Goal: Task Accomplishment & Management: Manage account settings

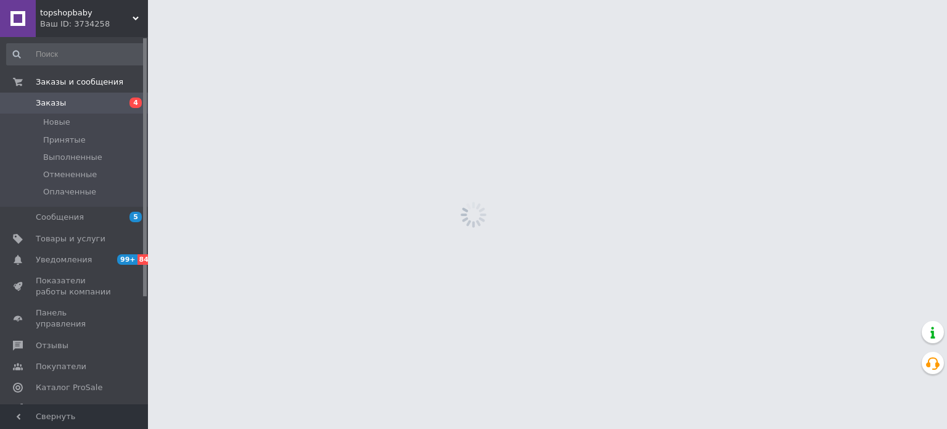
click at [73, 103] on span "Заказы" at bounding box center [75, 102] width 78 height 11
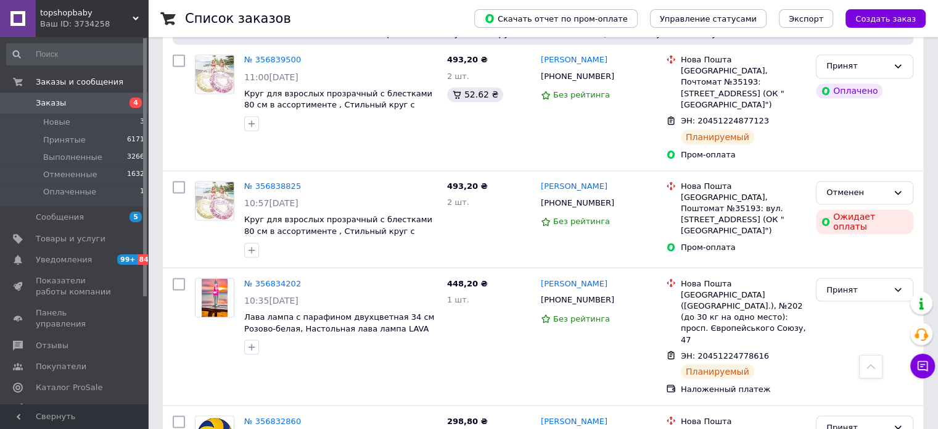
scroll to position [2062, 0]
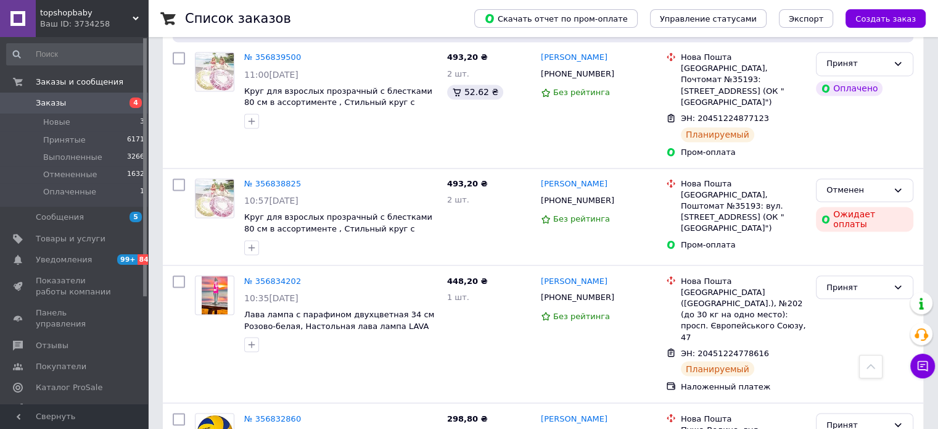
click at [97, 97] on span "Заказы" at bounding box center [75, 102] width 78 height 11
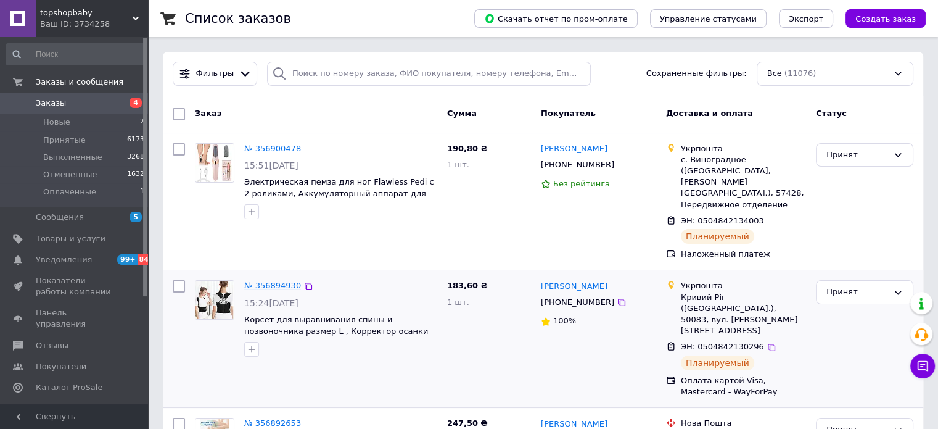
click at [257, 281] on link "№ 356894930" at bounding box center [272, 285] width 57 height 9
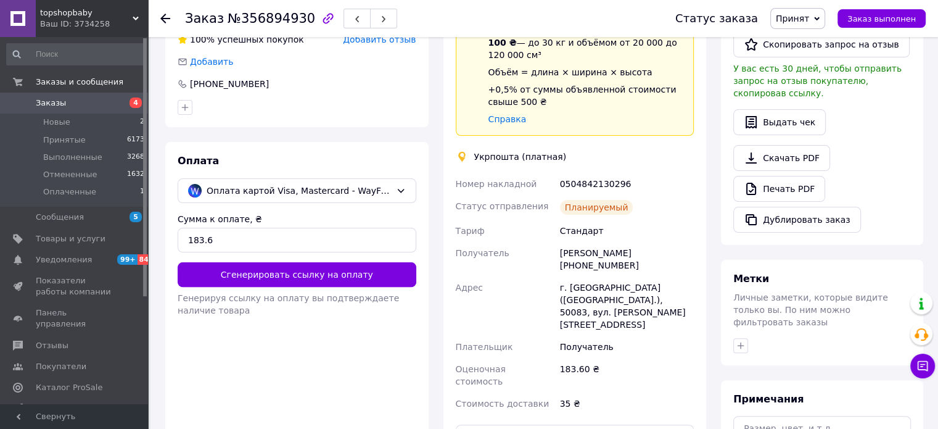
scroll to position [467, 0]
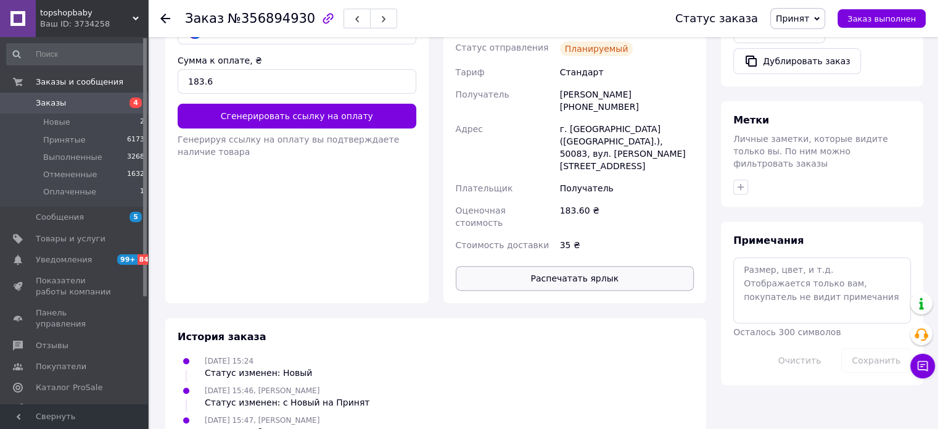
click at [595, 266] on button "Распечатать ярлык" at bounding box center [575, 278] width 239 height 25
click at [72, 100] on span "Заказы" at bounding box center [75, 102] width 78 height 11
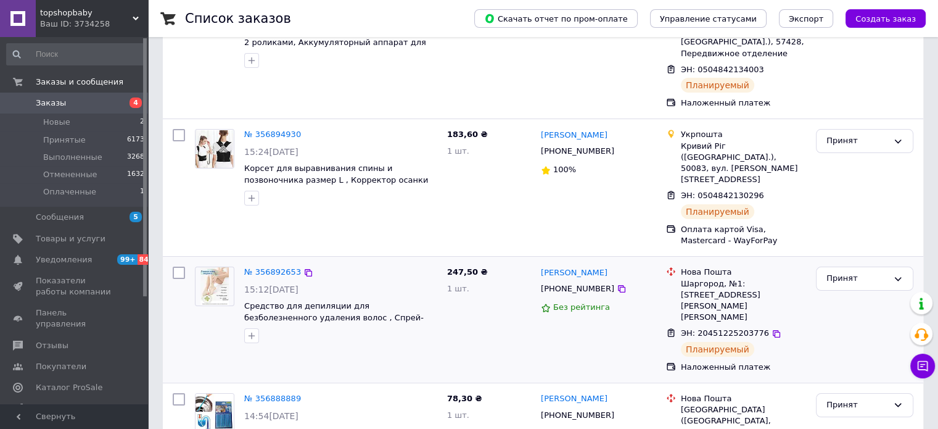
scroll to position [247, 0]
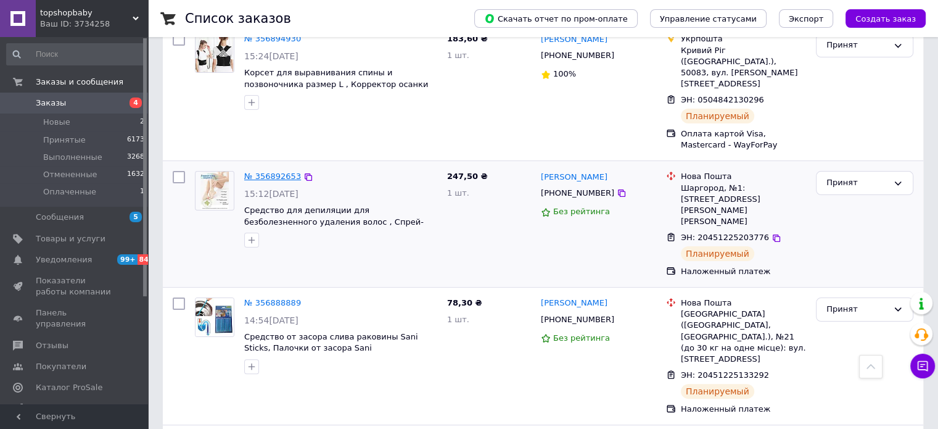
click at [257, 171] on link "№ 356892653" at bounding box center [272, 175] width 57 height 9
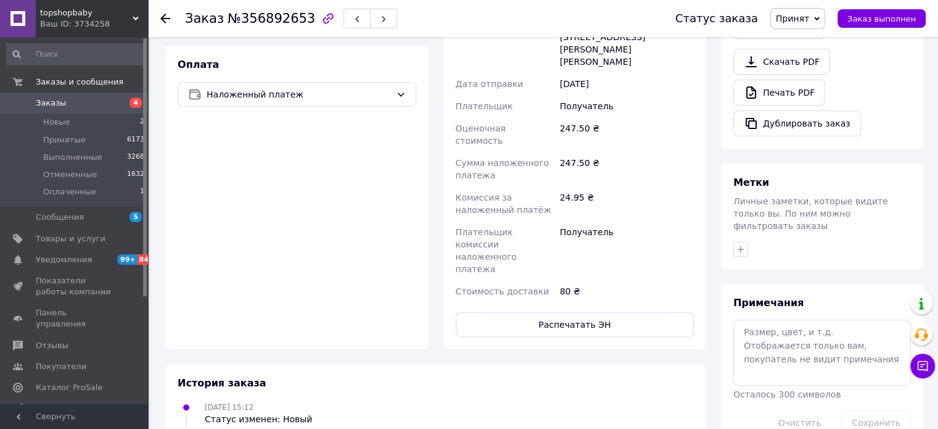
scroll to position [469, 0]
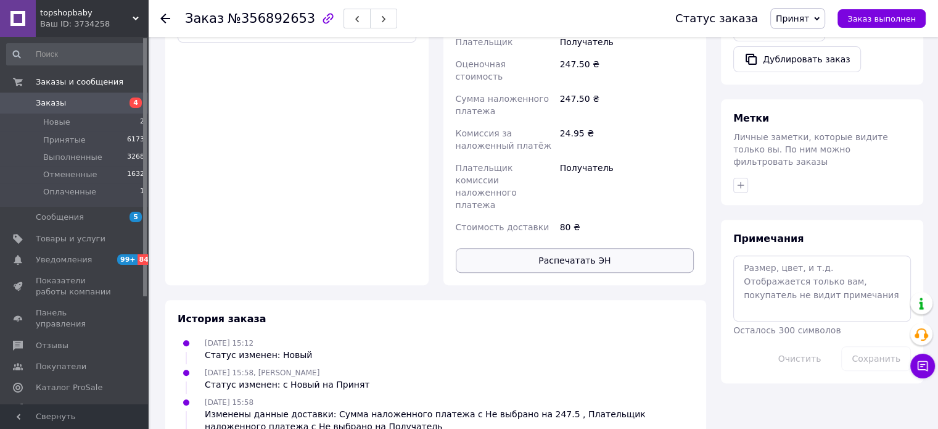
click at [586, 248] on button "Распечатать ЭН" at bounding box center [575, 260] width 239 height 25
click at [54, 98] on span "Заказы" at bounding box center [51, 102] width 30 height 11
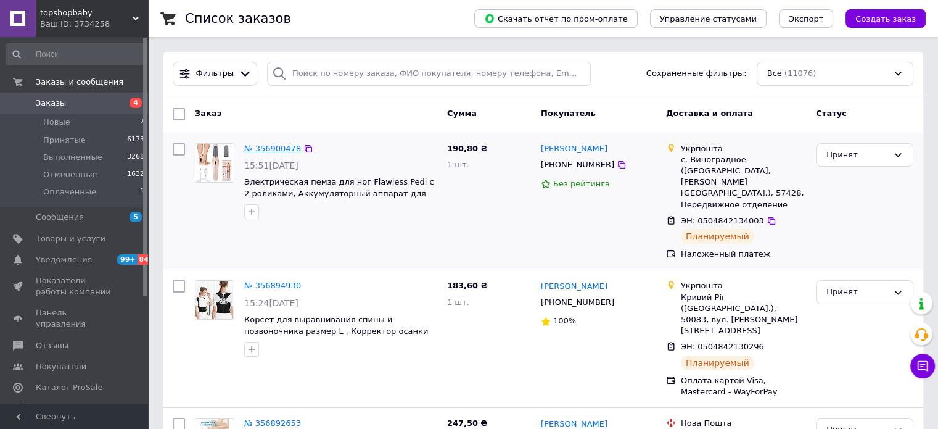
click at [259, 147] on link "№ 356900478" at bounding box center [272, 148] width 57 height 9
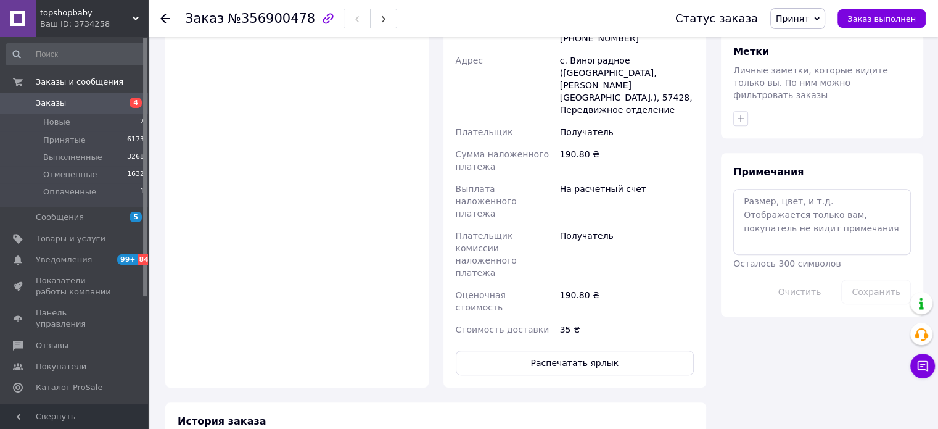
scroll to position [612, 0]
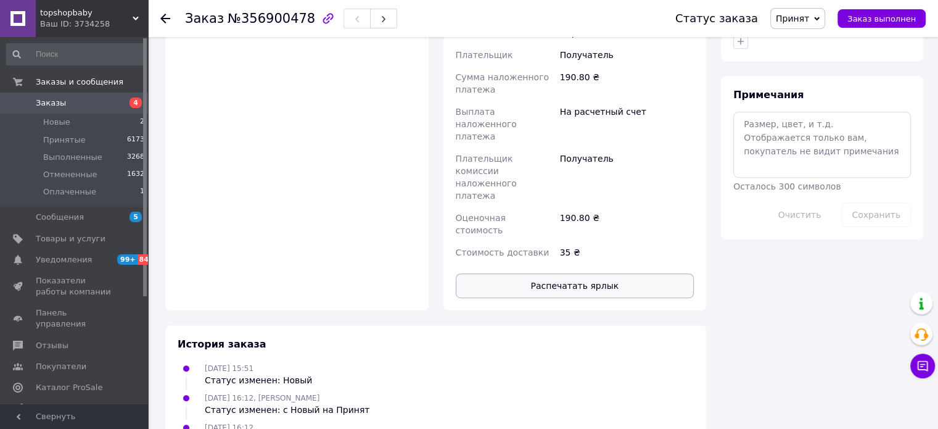
click at [622, 273] on button "Распечатать ярлык" at bounding box center [575, 285] width 239 height 25
click at [67, 101] on span "Заказы" at bounding box center [75, 102] width 78 height 11
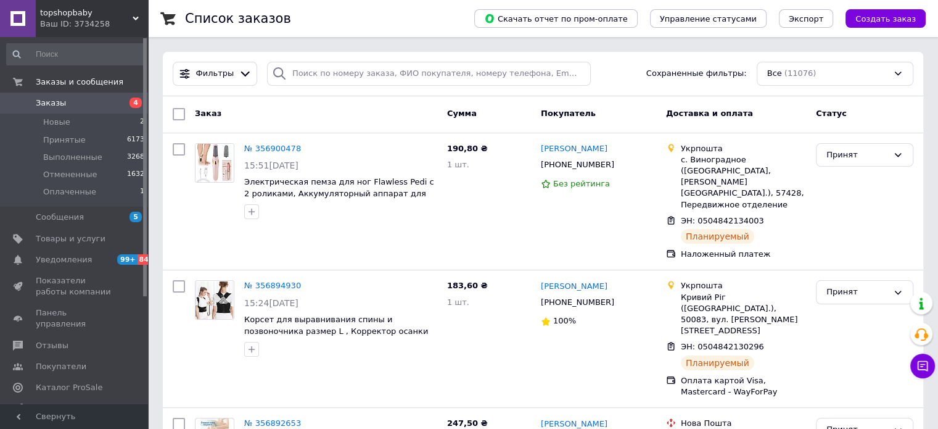
click at [99, 102] on span "Заказы" at bounding box center [75, 102] width 78 height 11
click at [76, 95] on link "Заказы 4" at bounding box center [76, 102] width 152 height 21
